Goal: Use online tool/utility: Utilize a website feature to perform a specific function

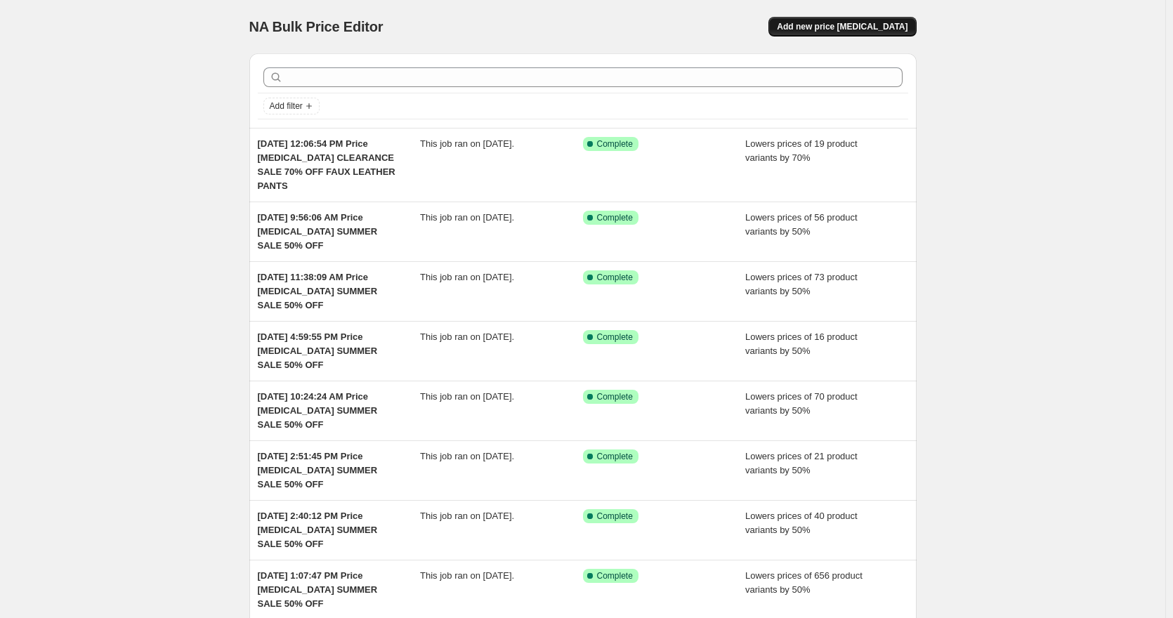
click at [913, 30] on button "Add new price change job" at bounding box center [843, 27] width 148 height 20
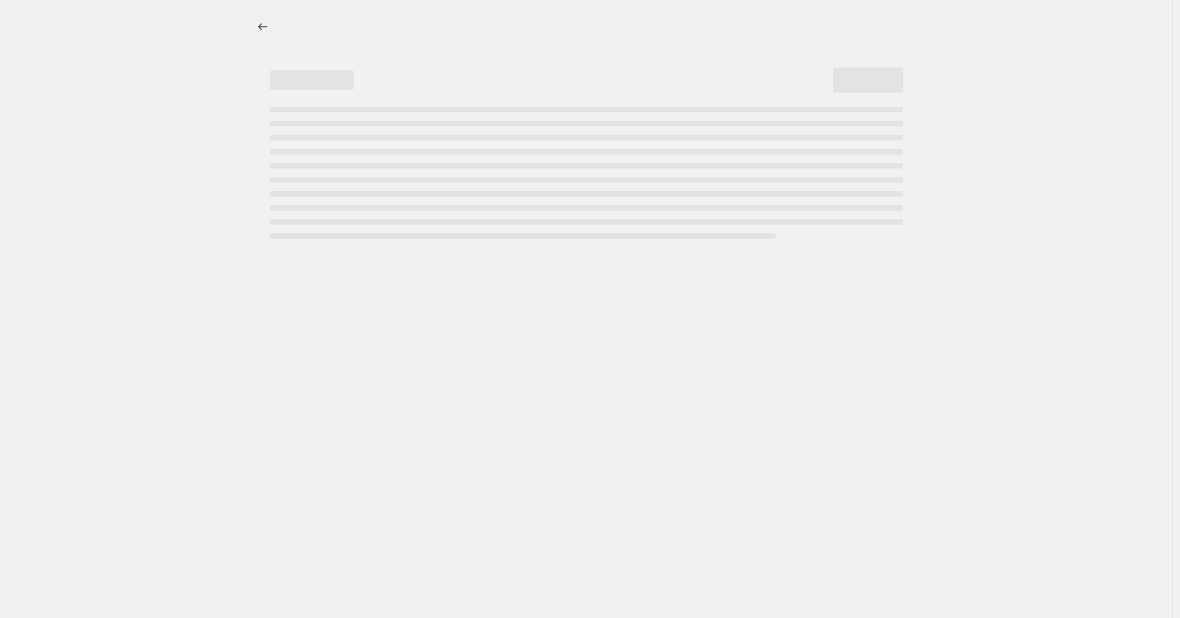
select select "percentage"
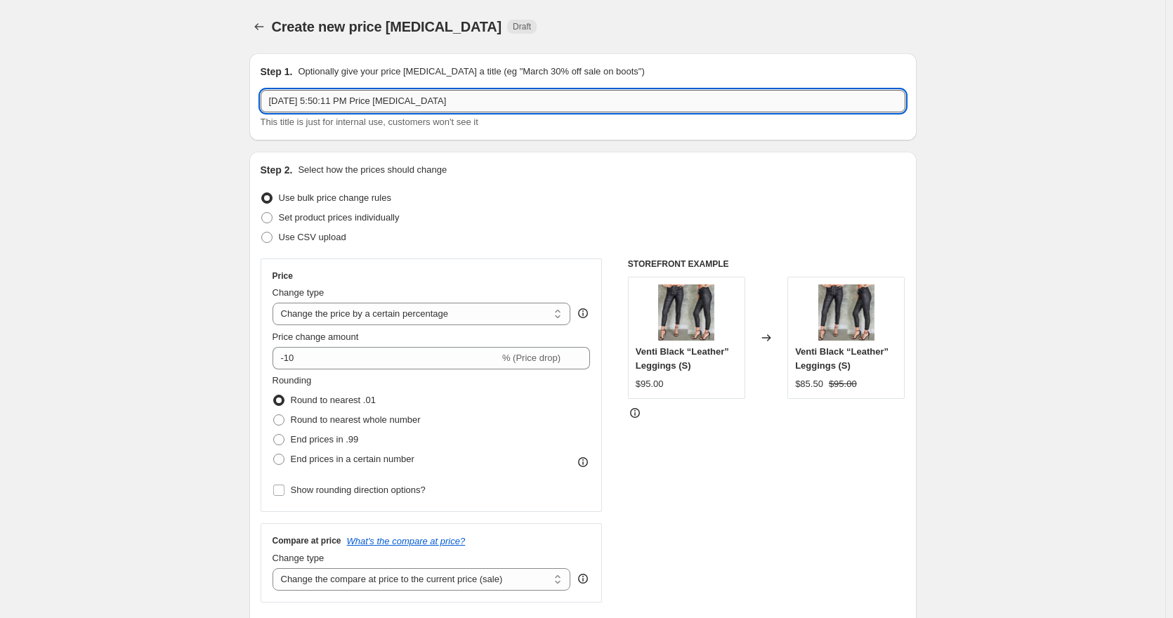
click at [523, 100] on input "Sep 4, 2025, 5:50:11 PM Price change job" at bounding box center [583, 101] width 645 height 22
type input "Sep 4, 2025, 5:50:11 PM Price change job CLEARANCE SALE 50% OFF"
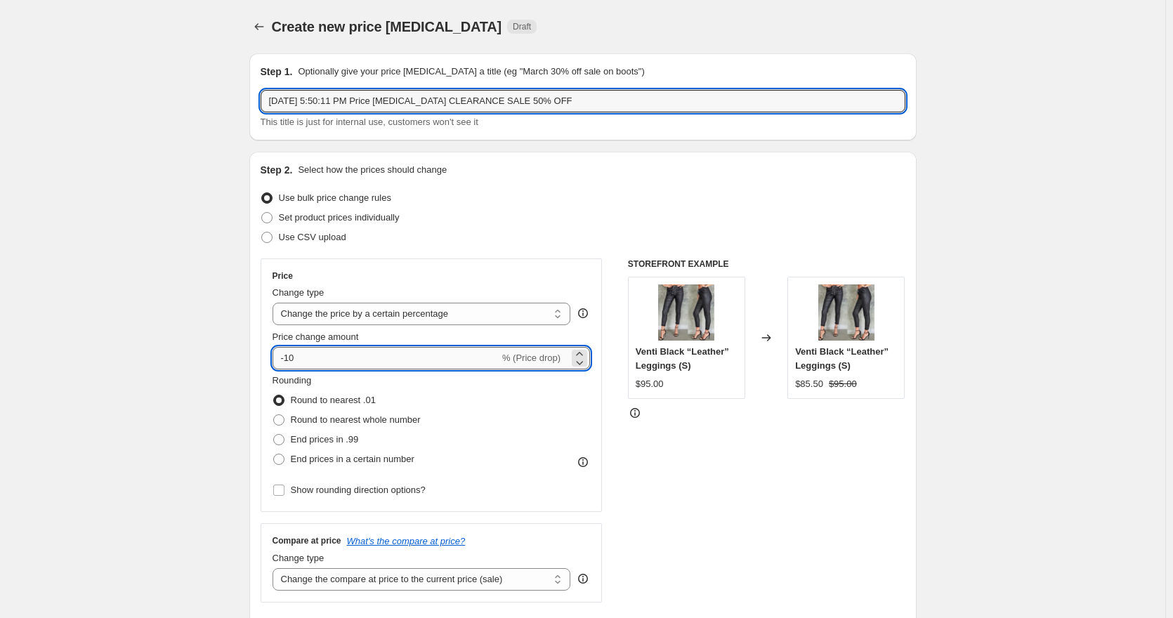
click at [289, 359] on input "-10" at bounding box center [386, 358] width 227 height 22
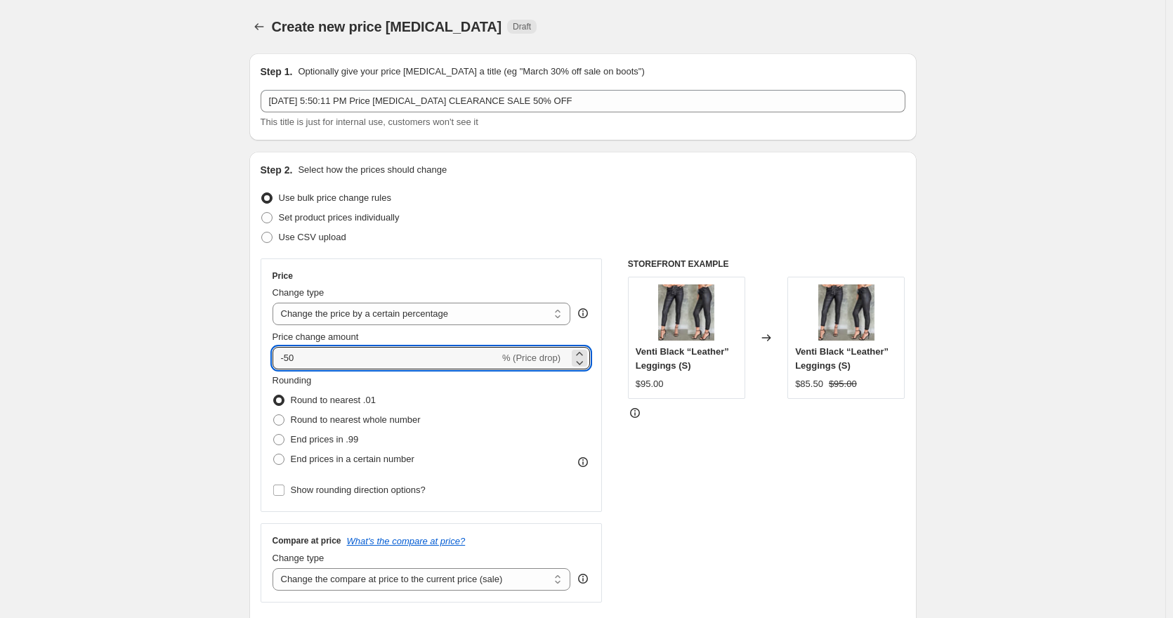
type input "-50"
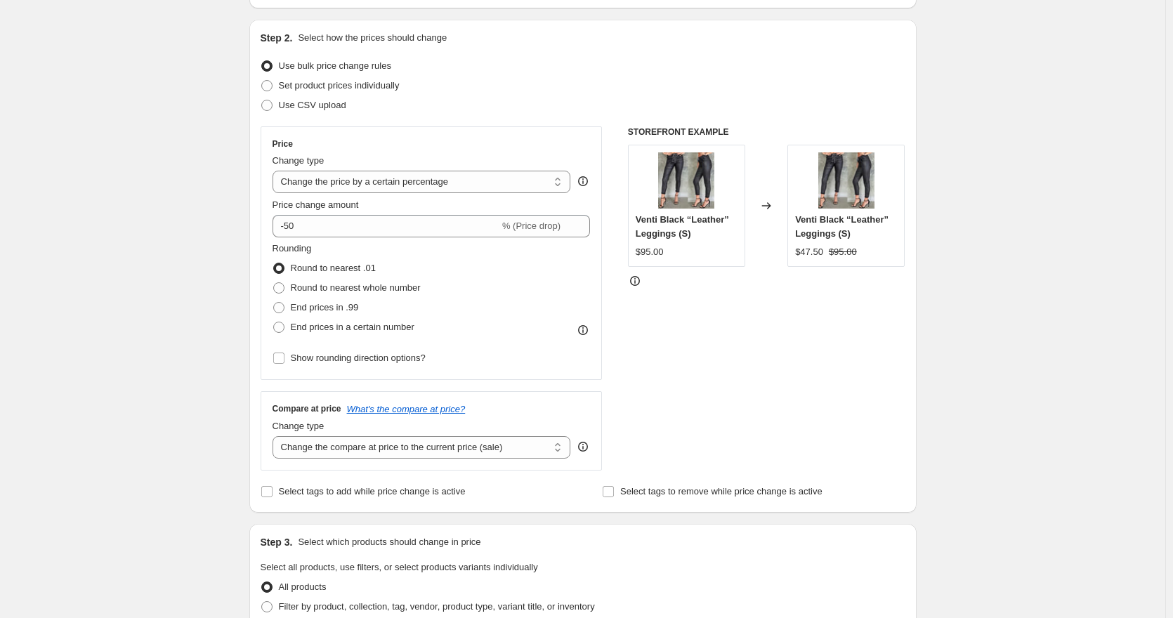
scroll to position [351, 0]
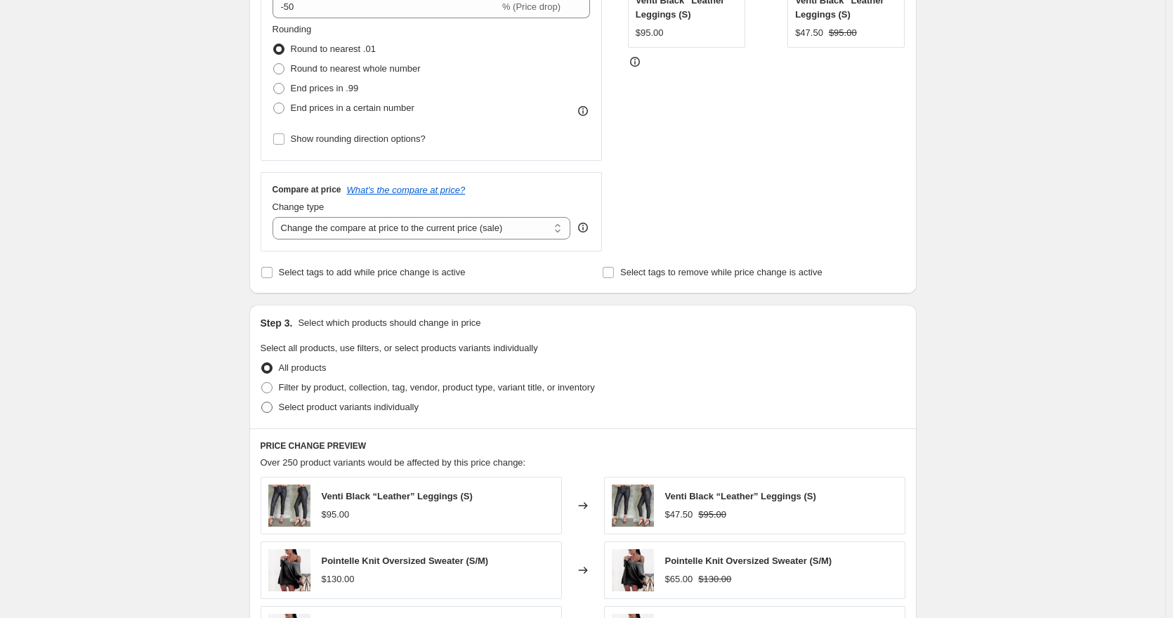
click at [278, 407] on label "Select product variants individually" at bounding box center [340, 408] width 158 height 20
click at [262, 403] on input "Select product variants individually" at bounding box center [261, 402] width 1 height 1
radio input "true"
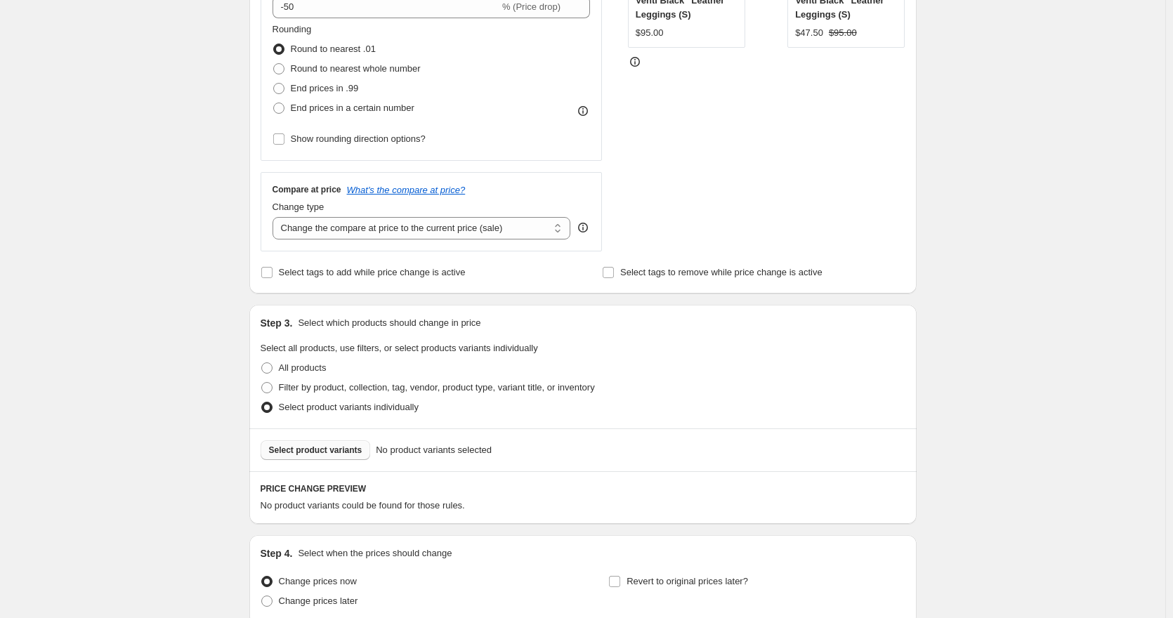
click at [351, 451] on span "Select product variants" at bounding box center [315, 450] width 93 height 11
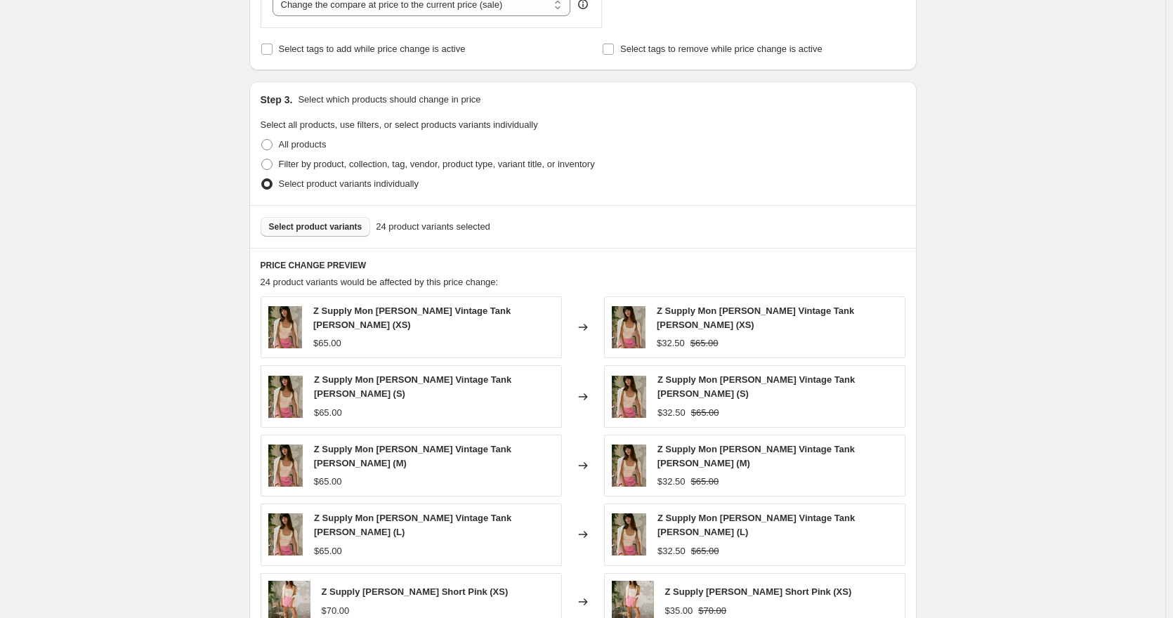
scroll to position [829, 0]
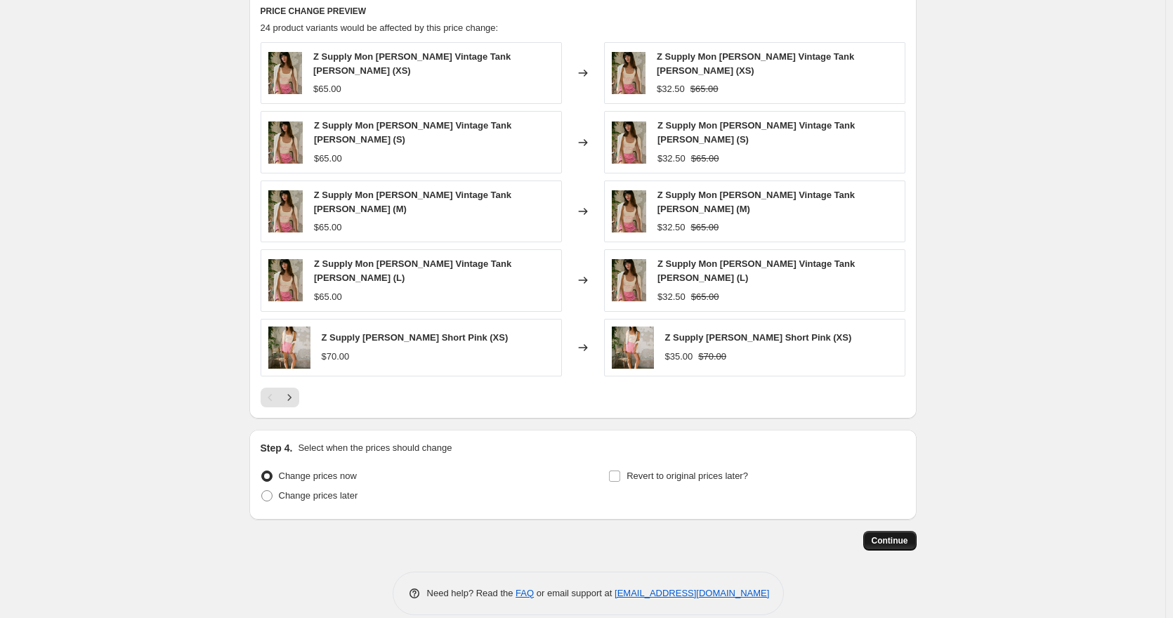
click at [900, 535] on span "Continue" at bounding box center [890, 540] width 37 height 11
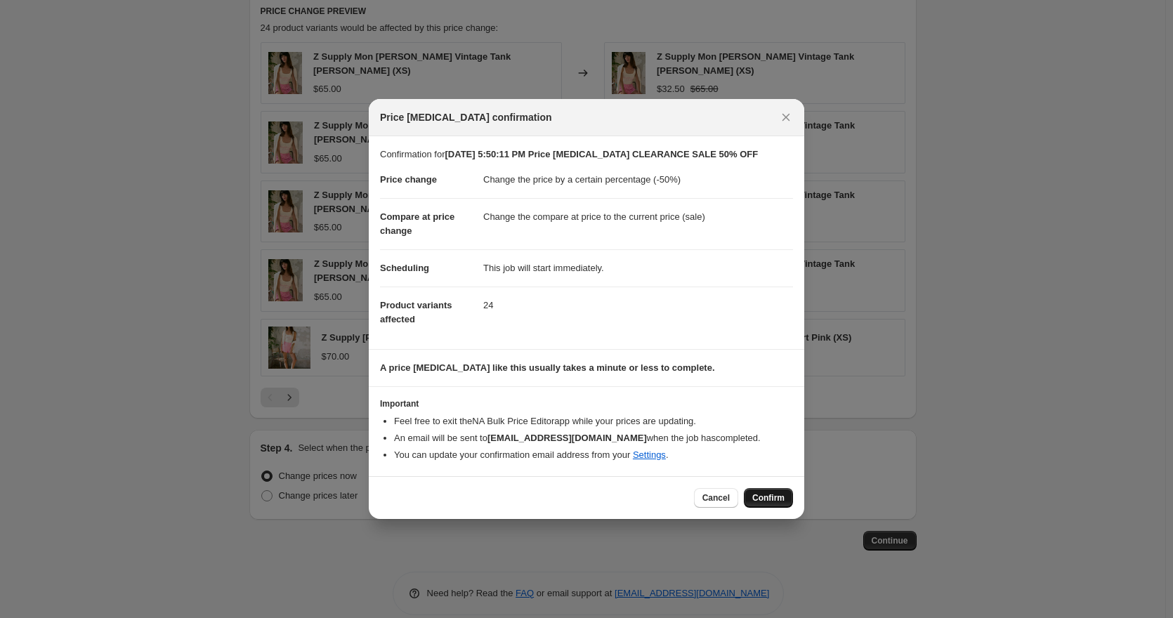
click at [786, 500] on button "Confirm" at bounding box center [768, 498] width 49 height 20
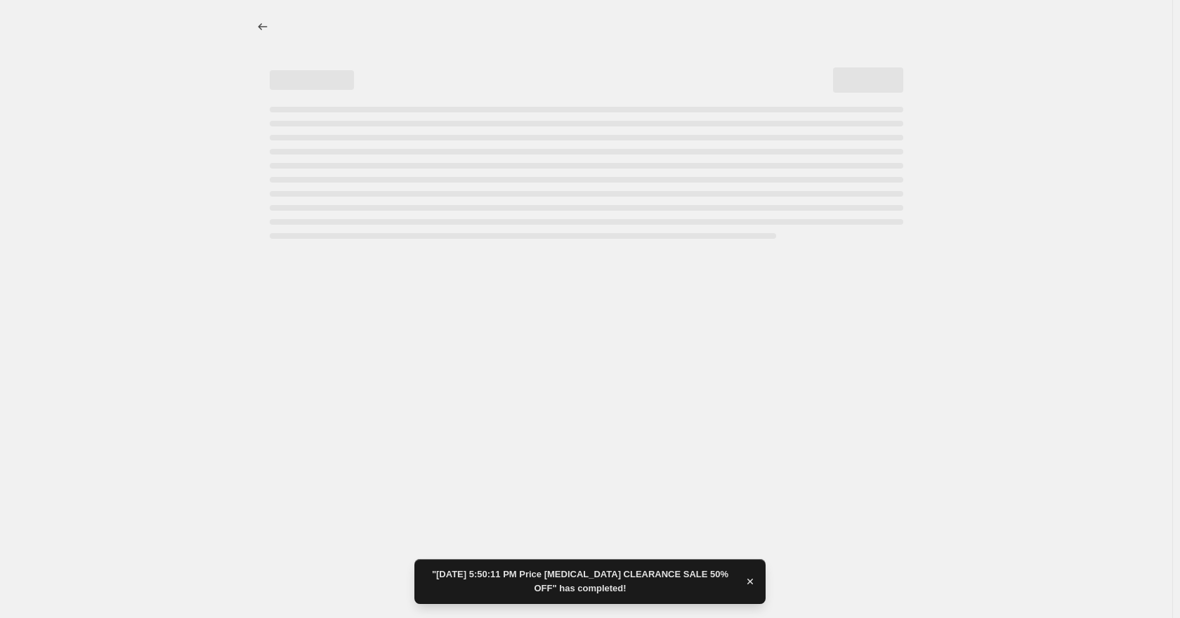
select select "percentage"
